Goal: Task Accomplishment & Management: Manage account settings

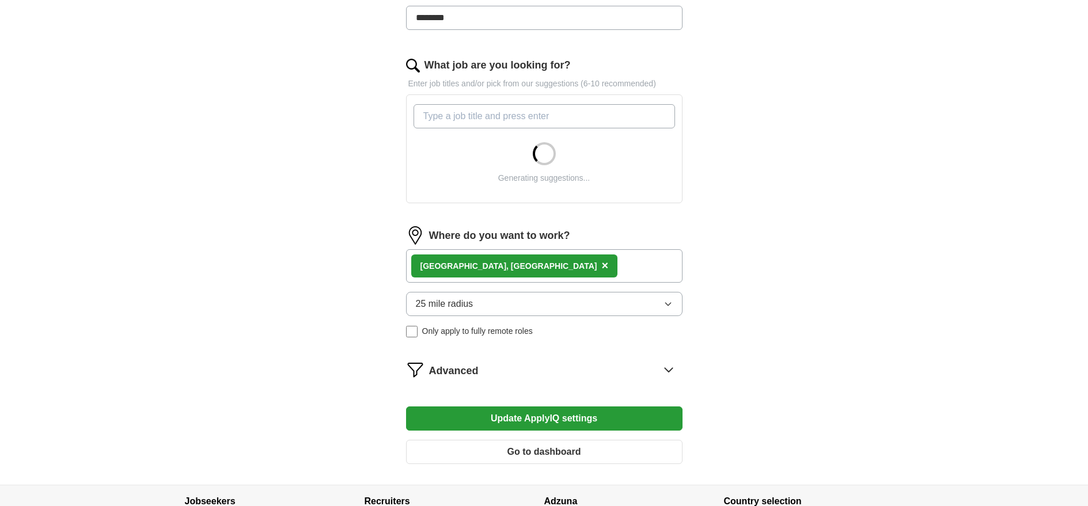
scroll to position [424, 0]
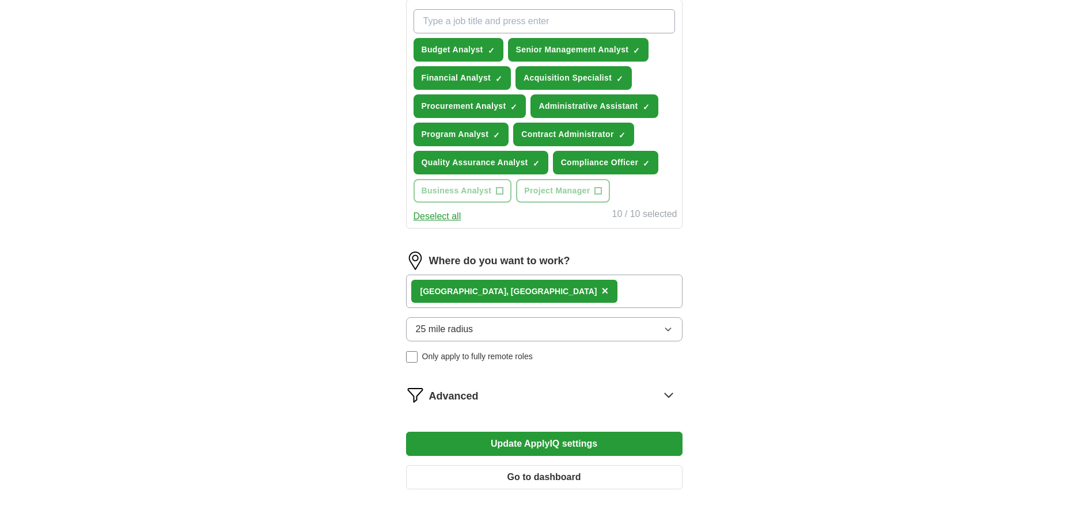
click at [601, 292] on span "×" at bounding box center [604, 291] width 7 height 13
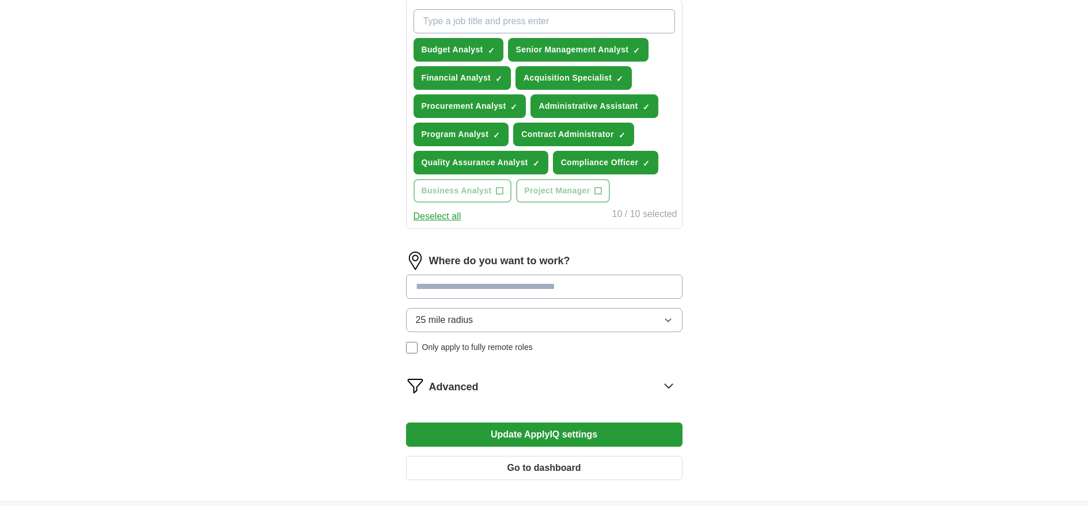
click at [521, 289] on input at bounding box center [544, 287] width 276 height 24
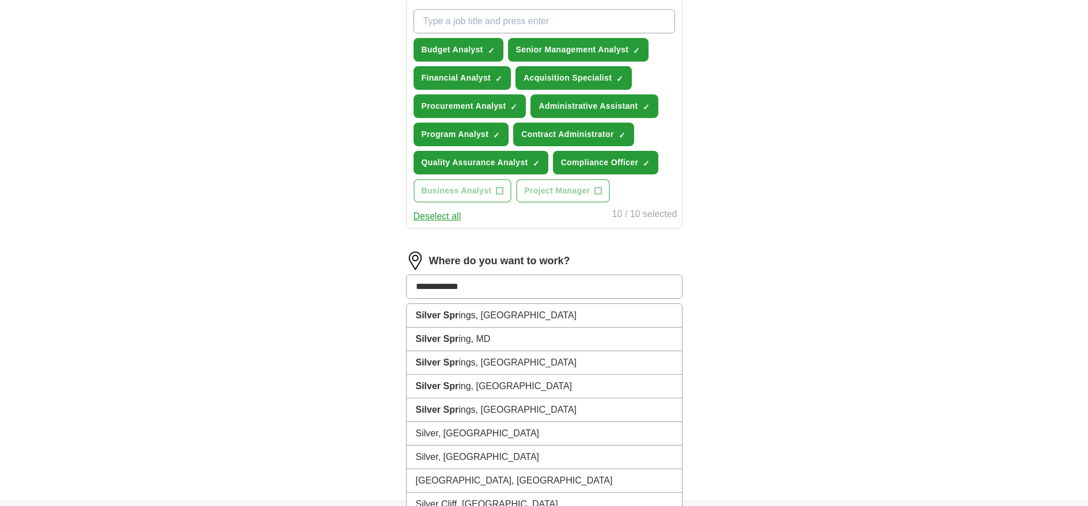
type input "**********"
click at [527, 315] on li "Silver Spring , MD" at bounding box center [544, 316] width 275 height 24
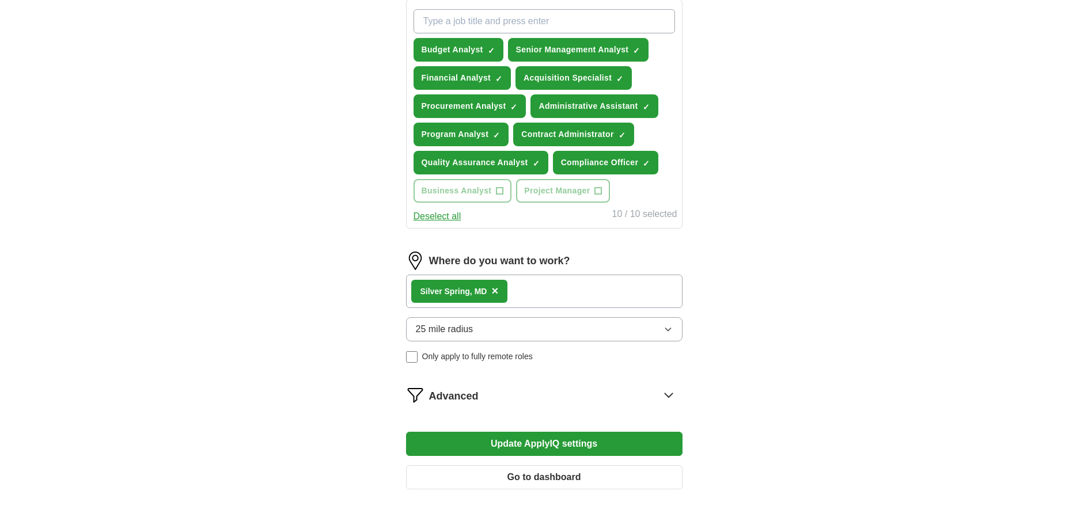
click at [496, 291] on span "×" at bounding box center [494, 291] width 7 height 13
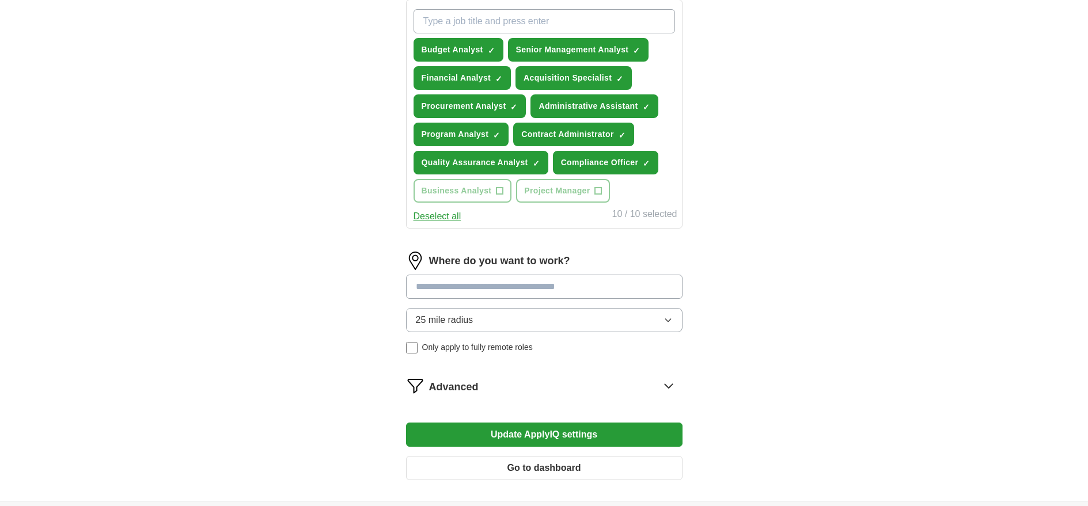
click at [539, 283] on input at bounding box center [544, 287] width 276 height 24
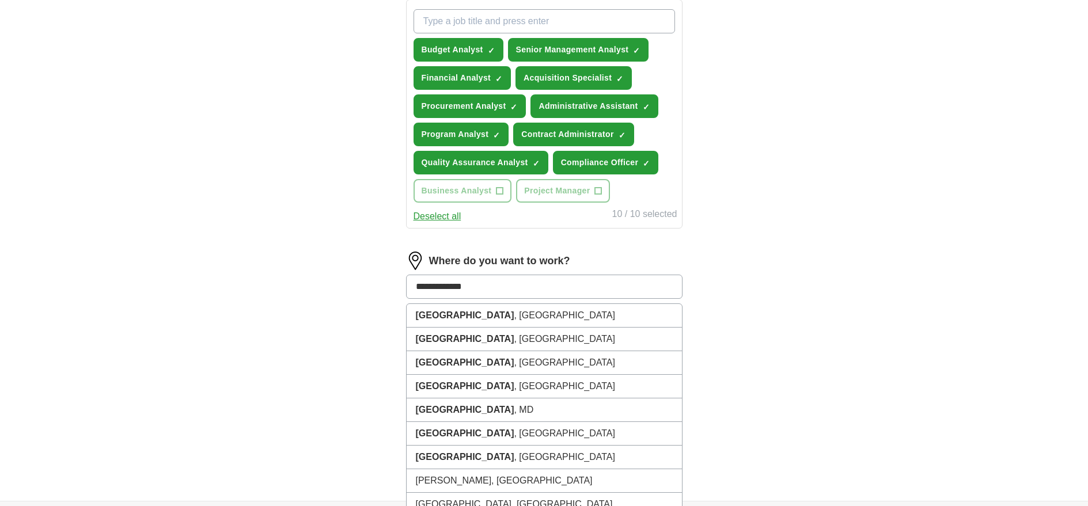
type input "**********"
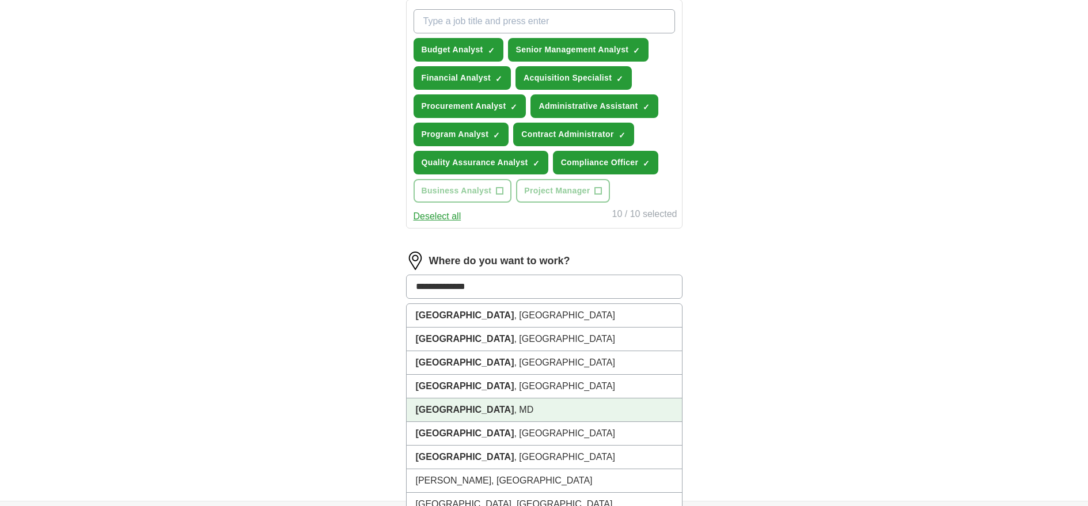
click at [534, 407] on li "[GEOGRAPHIC_DATA] , [GEOGRAPHIC_DATA]" at bounding box center [544, 411] width 275 height 24
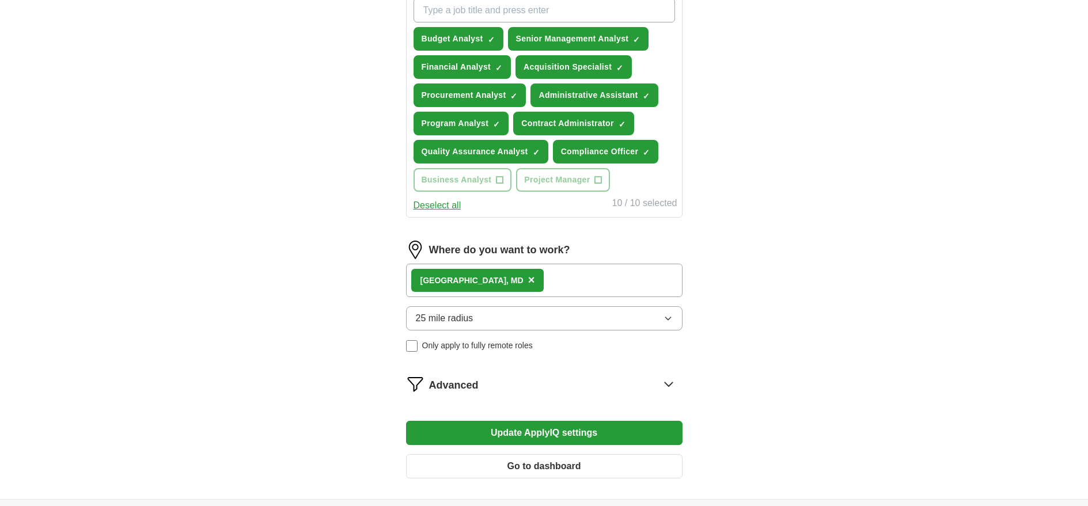
scroll to position [545, 0]
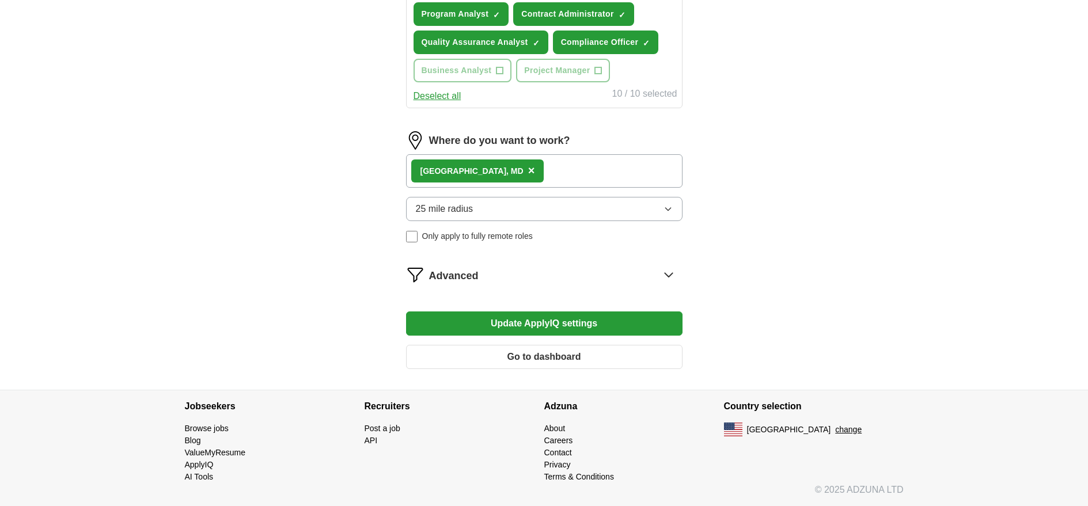
click at [446, 275] on span "Advanced" at bounding box center [454, 276] width 50 height 16
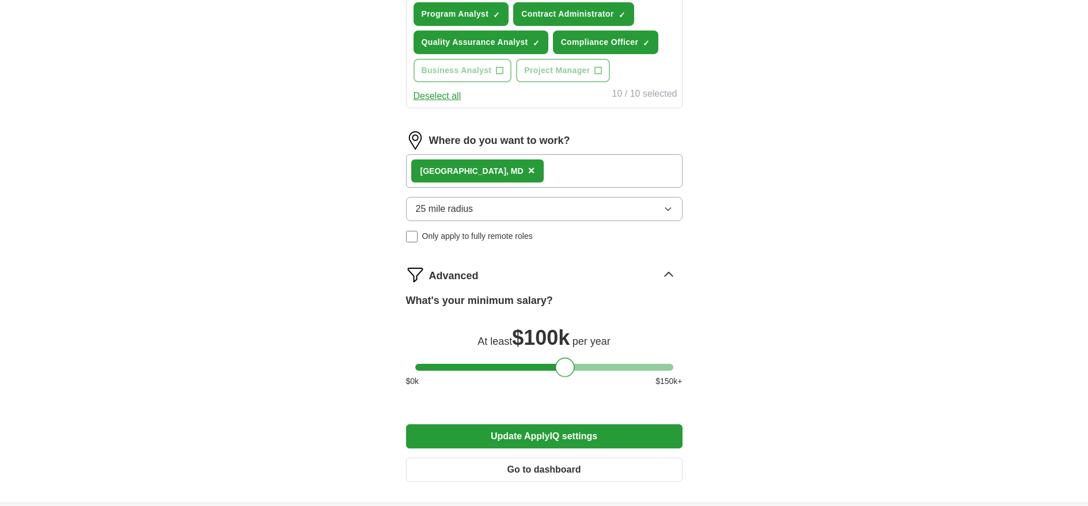
drag, startPoint x: 542, startPoint y: 364, endPoint x: 560, endPoint y: 365, distance: 18.4
click at [560, 365] on div at bounding box center [565, 368] width 20 height 20
click at [569, 438] on button "Update ApplyIQ settings" at bounding box center [544, 436] width 276 height 24
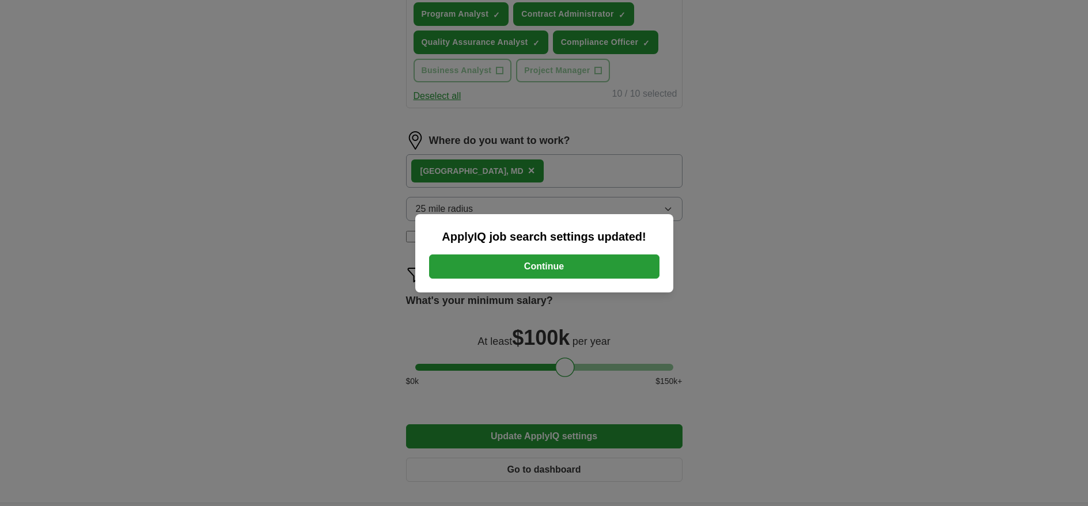
click at [571, 274] on button "Continue" at bounding box center [544, 267] width 230 height 24
